Goal: Information Seeking & Learning: Learn about a topic

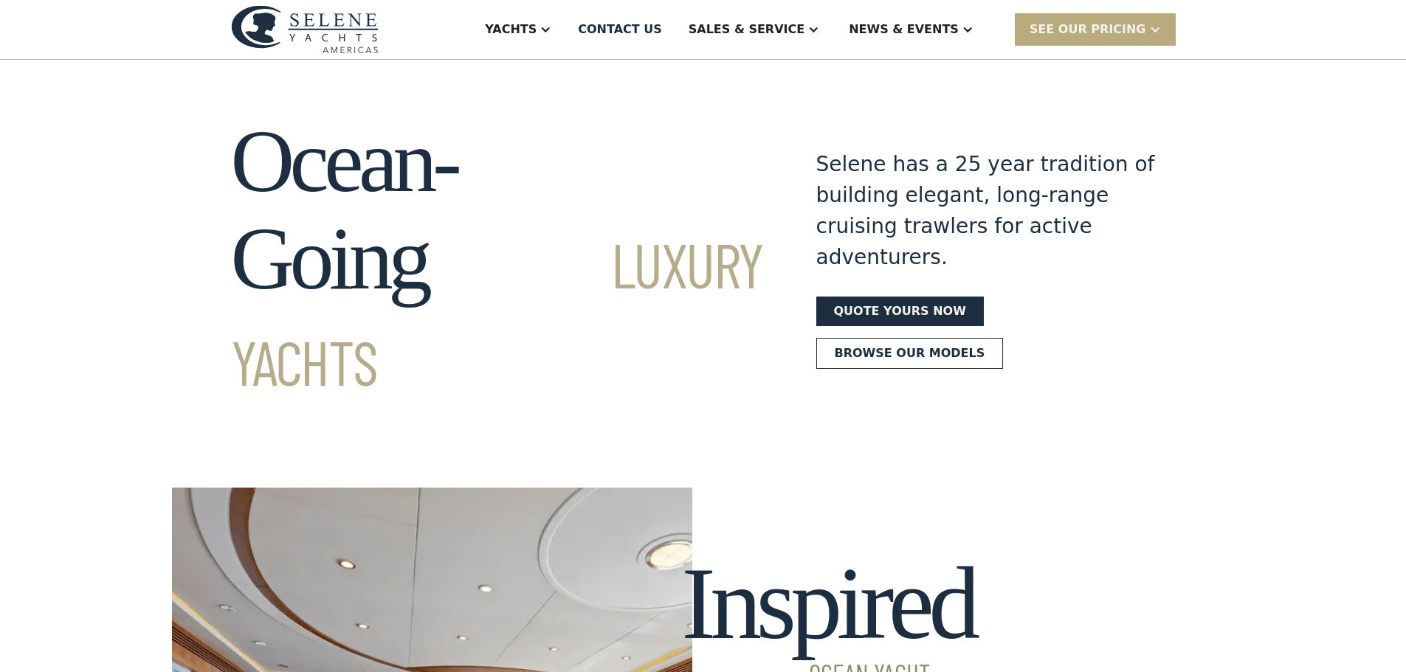
click at [1092, 17] on div "SEE Our Pricing" at bounding box center [1094, 29] width 161 height 32
click at [869, 103] on section "Ocean-Going Luxury Yachts Selene has a 25 year tradition of building elegant, l…" at bounding box center [703, 232] width 1406 height 345
drag, startPoint x: 869, startPoint y: 103, endPoint x: 747, endPoint y: 84, distance: 123.1
click at [747, 84] on section "Ocean-Going Luxury Yachts Selene has a 25 year tradition of building elegant, l…" at bounding box center [703, 232] width 1406 height 345
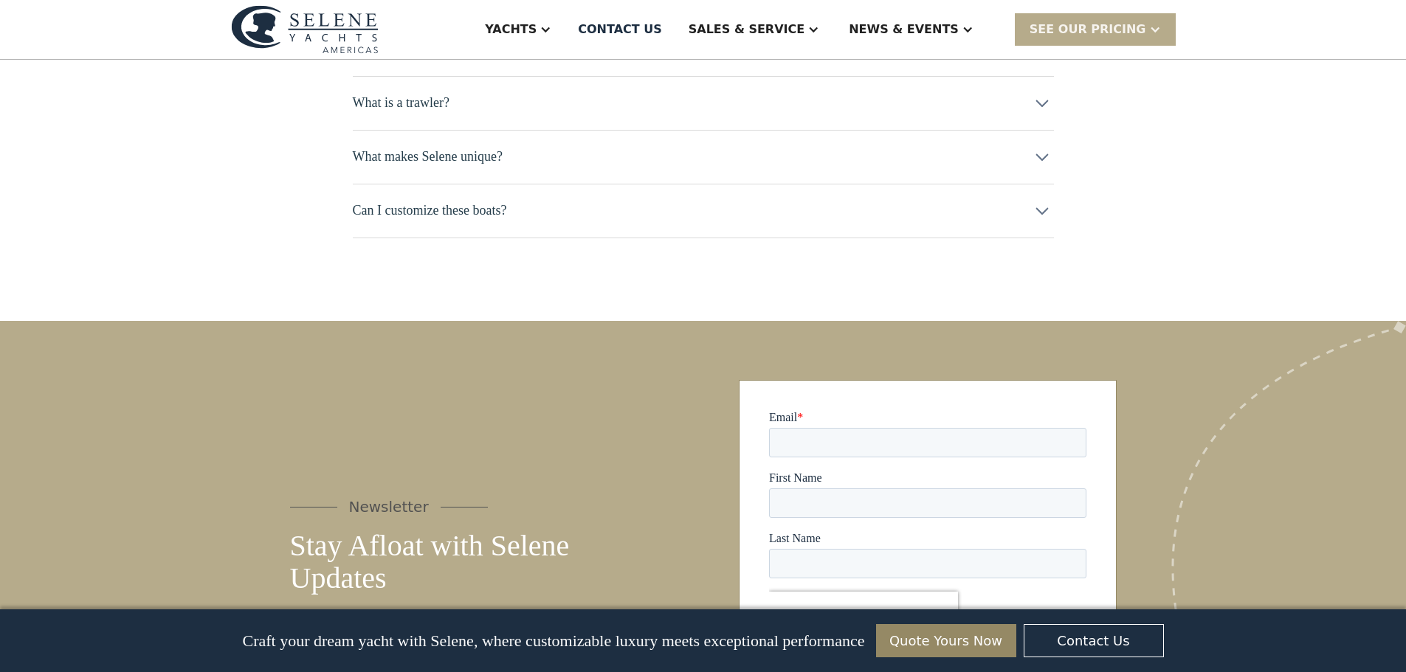
scroll to position [7614, 0]
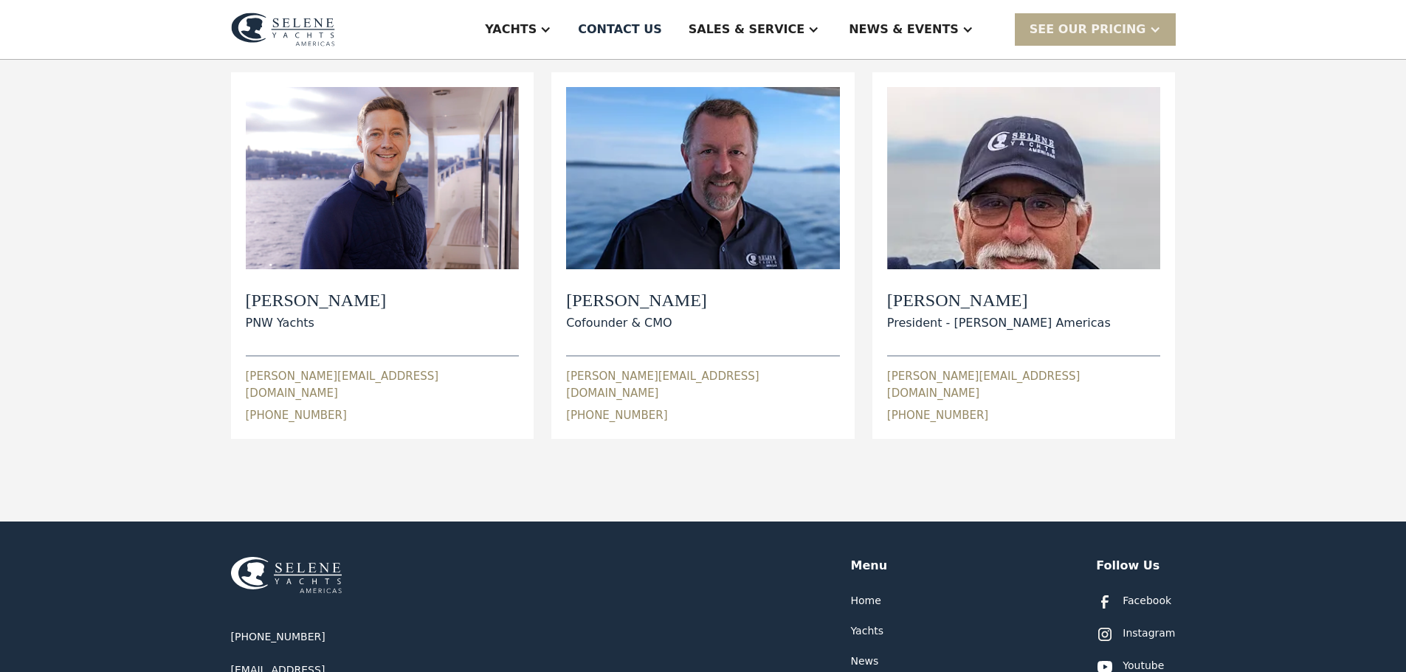
scroll to position [590, 0]
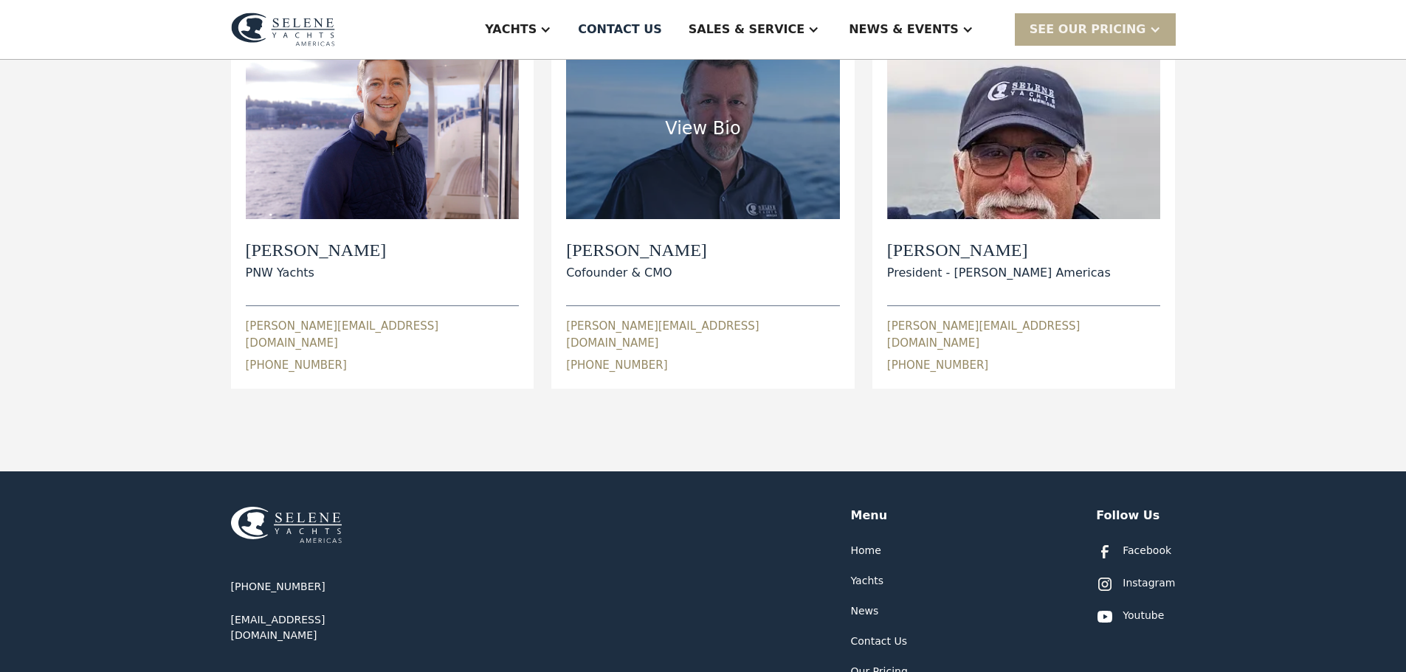
click at [648, 264] on div "Cofounder & CMO" at bounding box center [636, 273] width 141 height 18
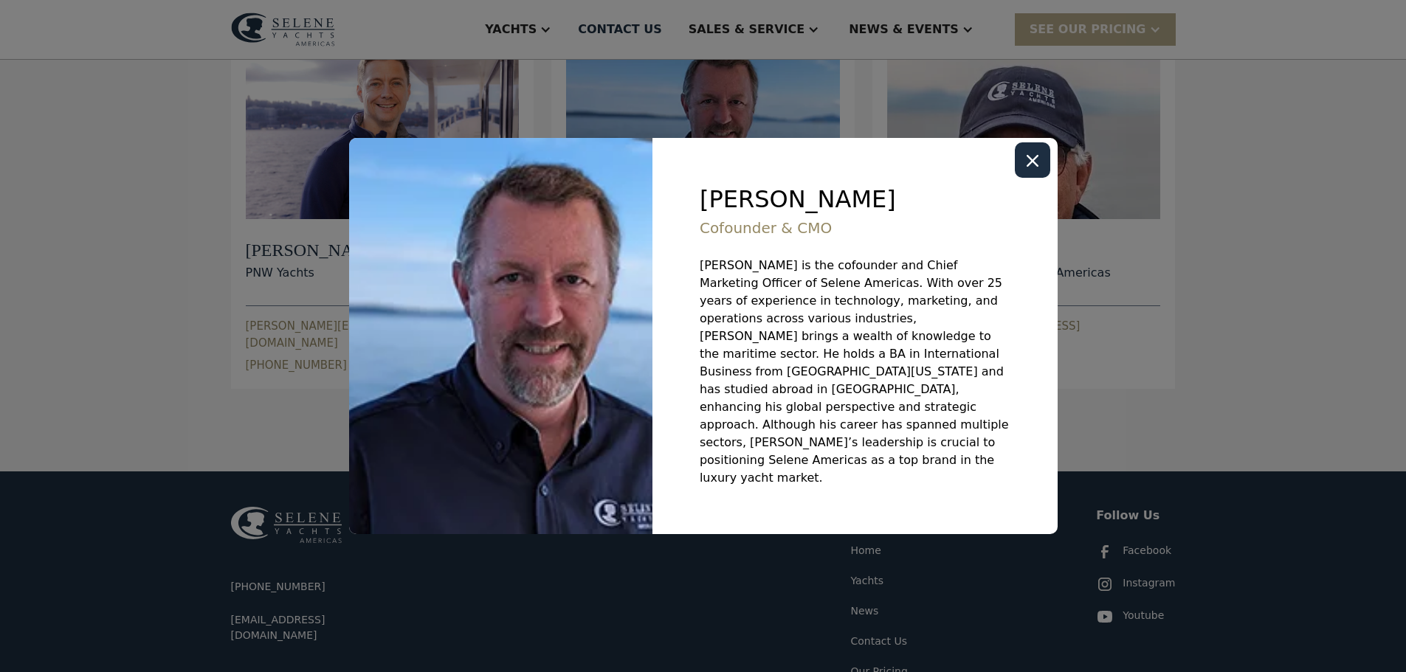
click at [1029, 167] on icon "Close modal" at bounding box center [1032, 161] width 12 height 12
